Goal: Transaction & Acquisition: Subscribe to service/newsletter

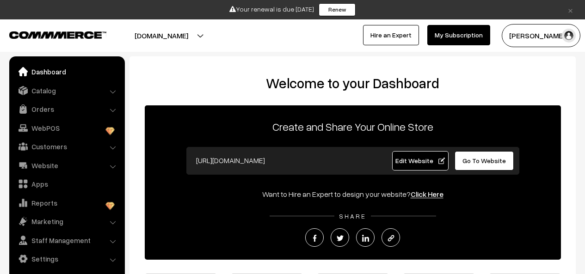
click at [347, 12] on link "Renew" at bounding box center [337, 9] width 37 height 13
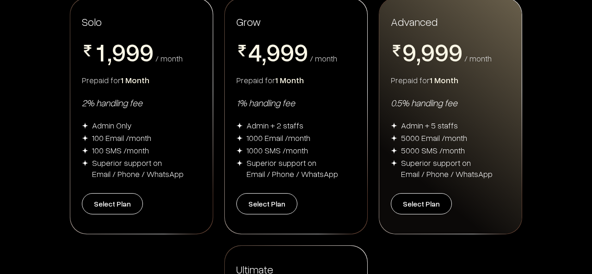
scroll to position [93, 0]
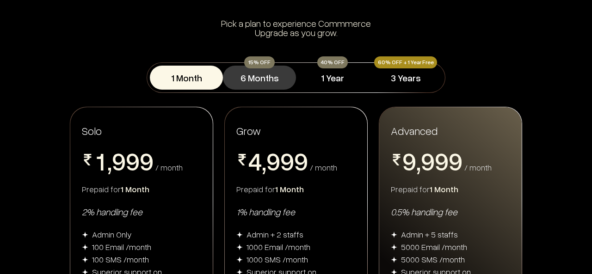
click at [273, 77] on button "6 Months" at bounding box center [259, 78] width 73 height 24
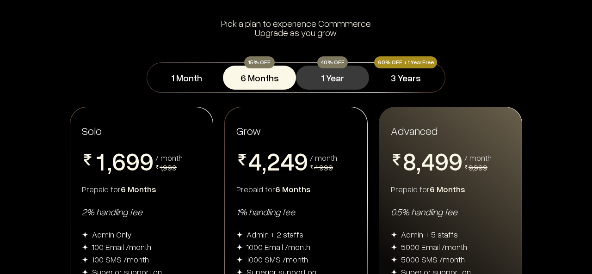
click at [345, 80] on button "1 Year" at bounding box center [332, 78] width 73 height 24
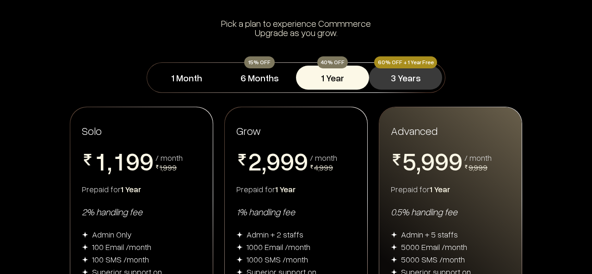
click at [418, 83] on button "3 Years" at bounding box center [405, 78] width 73 height 24
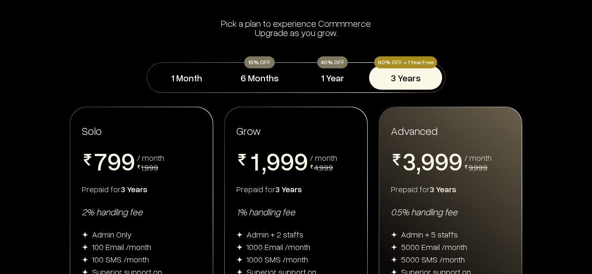
scroll to position [139, 0]
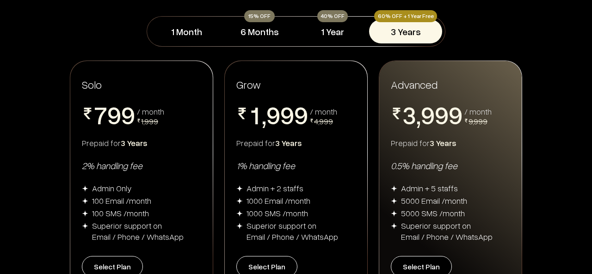
click at [150, 123] on span "1,999" at bounding box center [149, 121] width 17 height 10
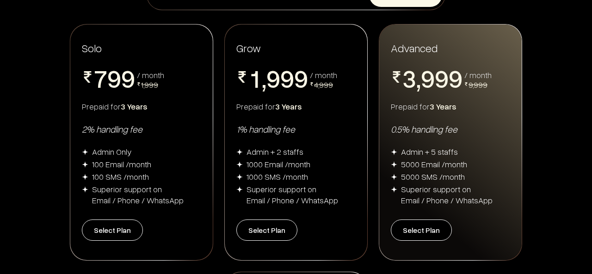
scroll to position [185, 0]
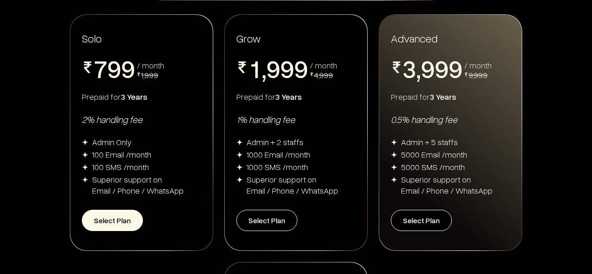
click at [114, 223] on button "Select Plan" at bounding box center [112, 220] width 61 height 21
